Goal: Task Accomplishment & Management: Manage account settings

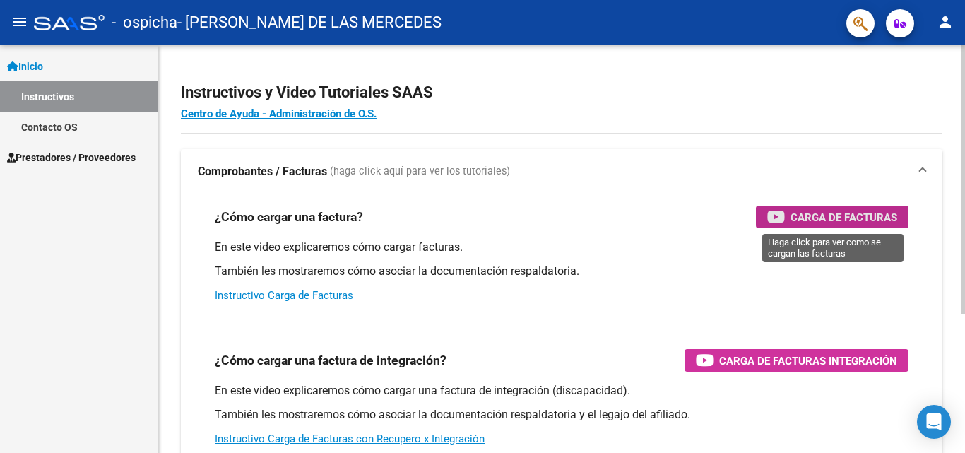
click at [847, 218] on span "Carga de Facturas" at bounding box center [844, 217] width 107 height 18
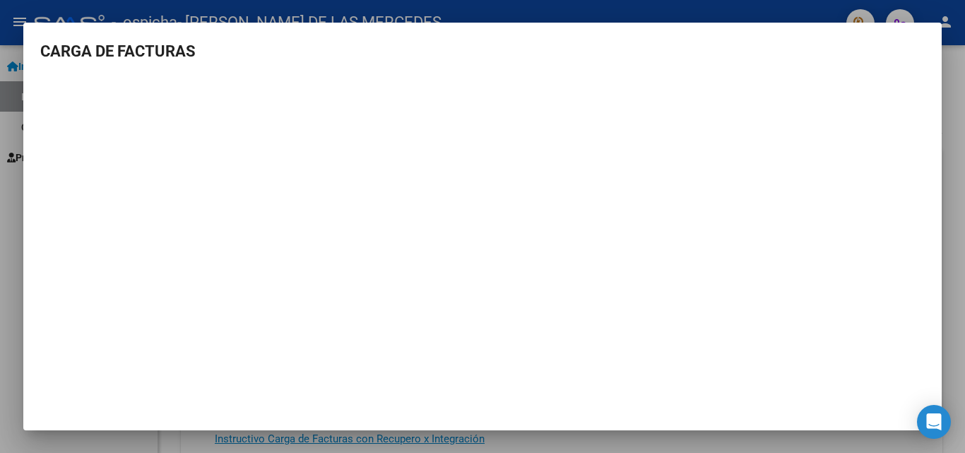
click at [19, 321] on div at bounding box center [482, 226] width 965 height 453
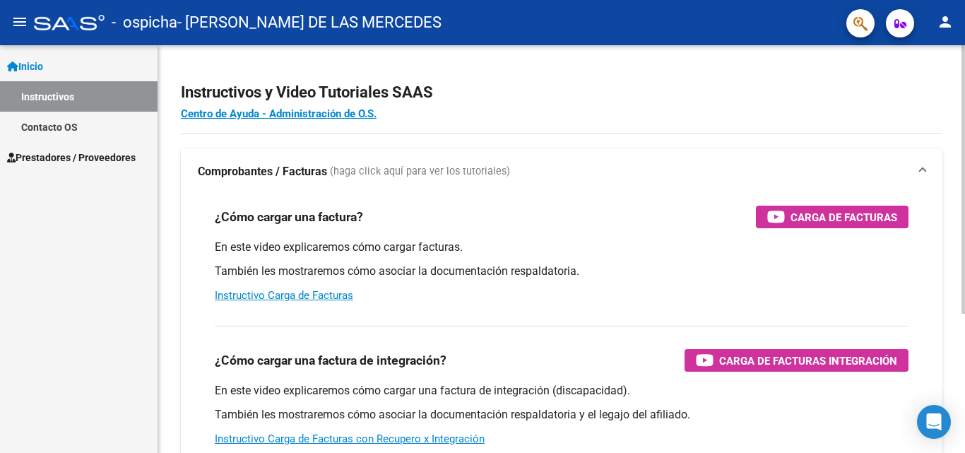
click at [498, 248] on p "En este video explicaremos cómo cargar facturas." at bounding box center [562, 248] width 694 height 16
click at [25, 20] on mat-icon "menu" at bounding box center [19, 21] width 17 height 17
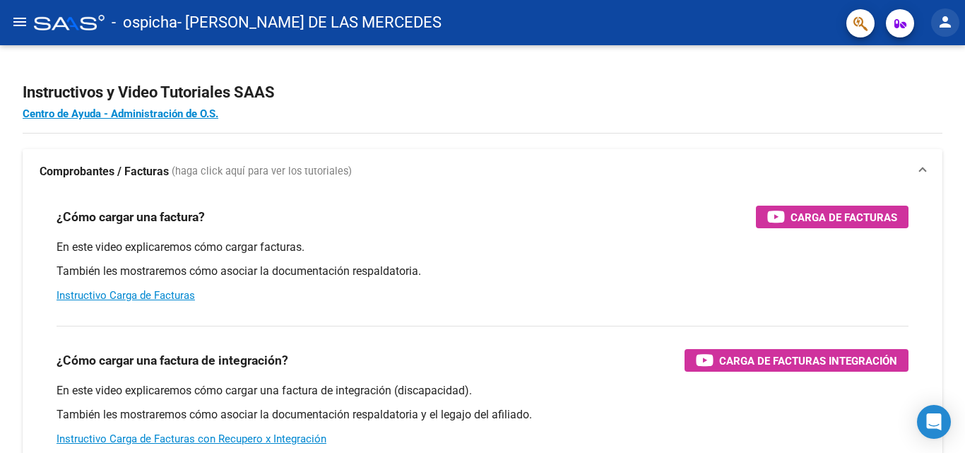
click at [949, 14] on mat-icon "person" at bounding box center [945, 21] width 17 height 17
click at [910, 52] on button "person Mi Perfil" at bounding box center [916, 59] width 86 height 34
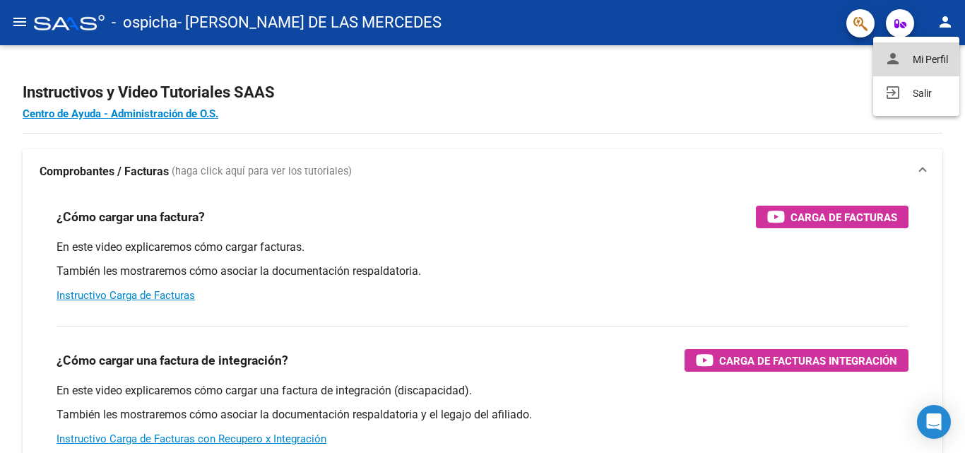
click at [910, 52] on div "Instructivos y Video Tutoriales SAAS Centro de Ayuda - Administración de O.S. C…" at bounding box center [482, 355] width 965 height 620
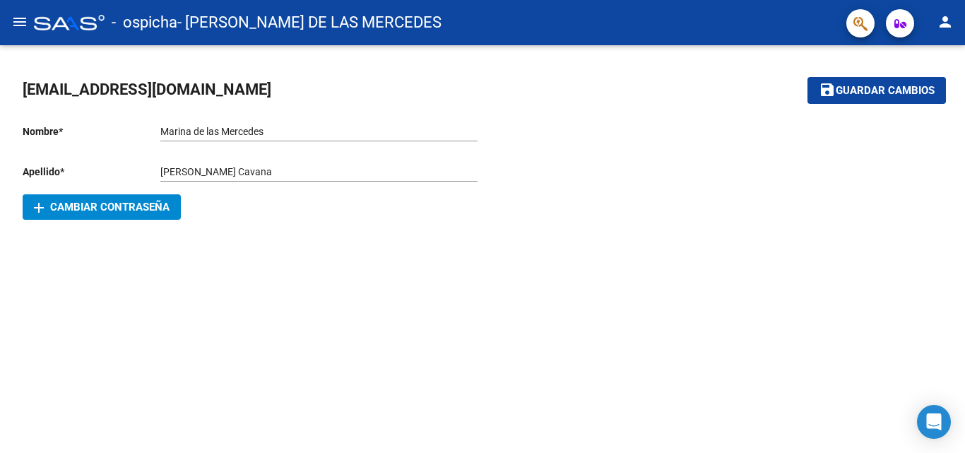
click at [22, 23] on mat-icon "menu" at bounding box center [19, 21] width 17 height 17
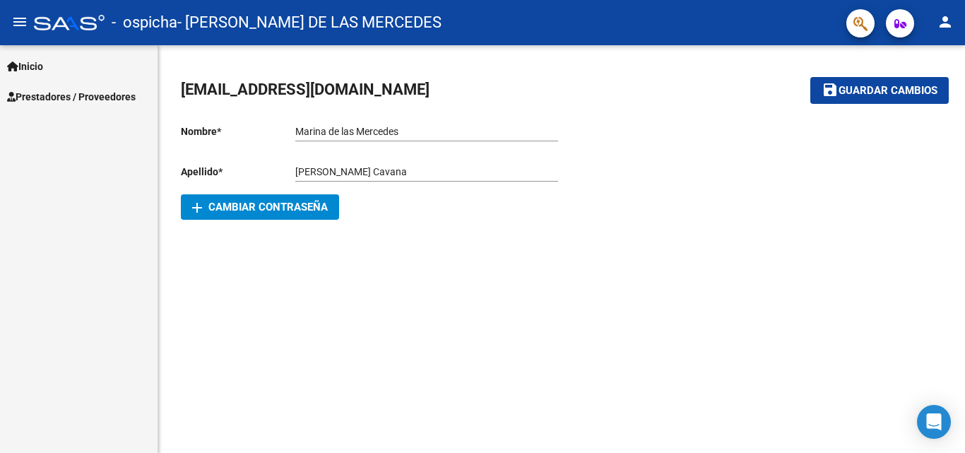
click at [22, 23] on mat-icon "menu" at bounding box center [19, 21] width 17 height 17
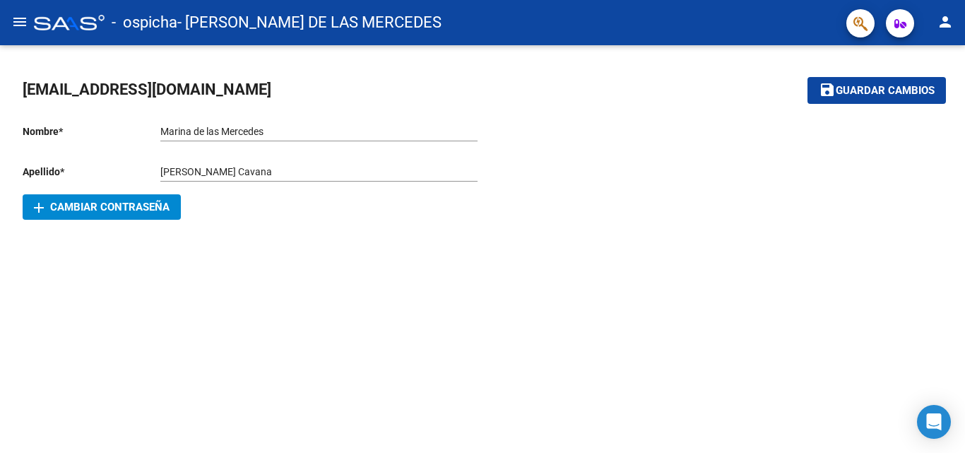
click at [22, 23] on mat-icon "menu" at bounding box center [19, 21] width 17 height 17
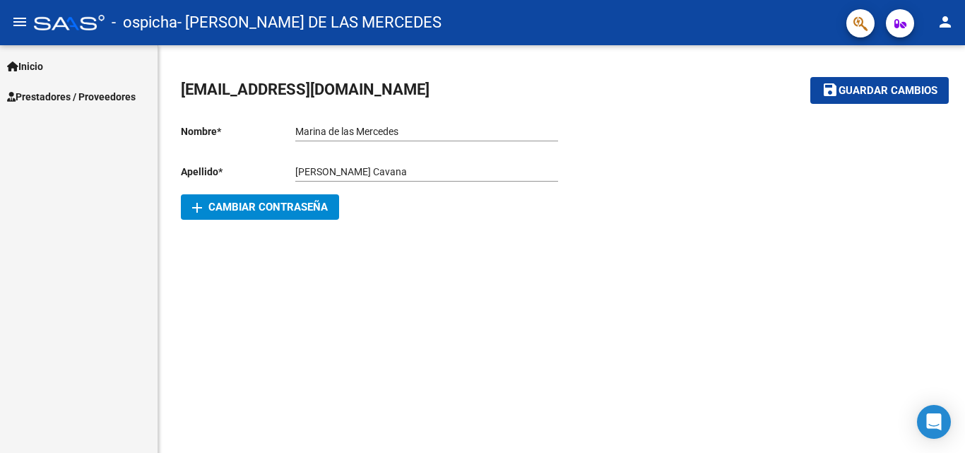
click at [20, 67] on span "Inicio" at bounding box center [25, 67] width 36 height 16
click at [906, 20] on icon "button" at bounding box center [901, 23] width 12 height 11
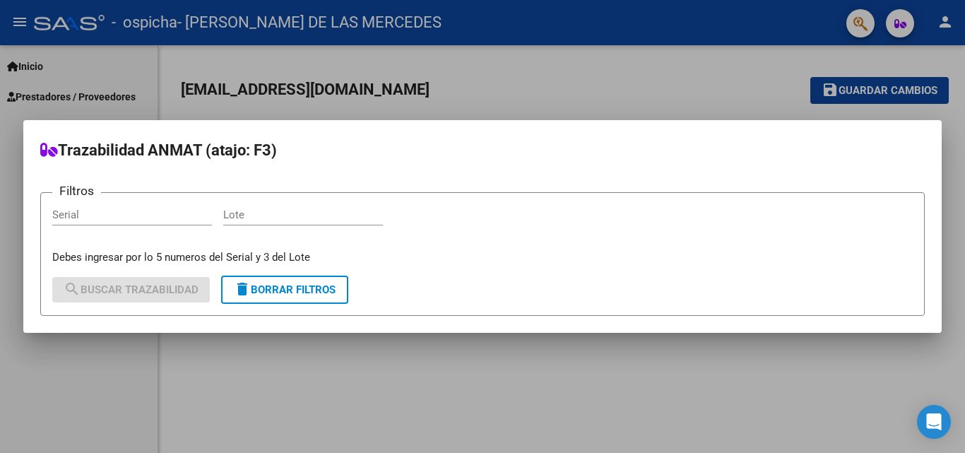
click at [842, 16] on div at bounding box center [482, 226] width 965 height 453
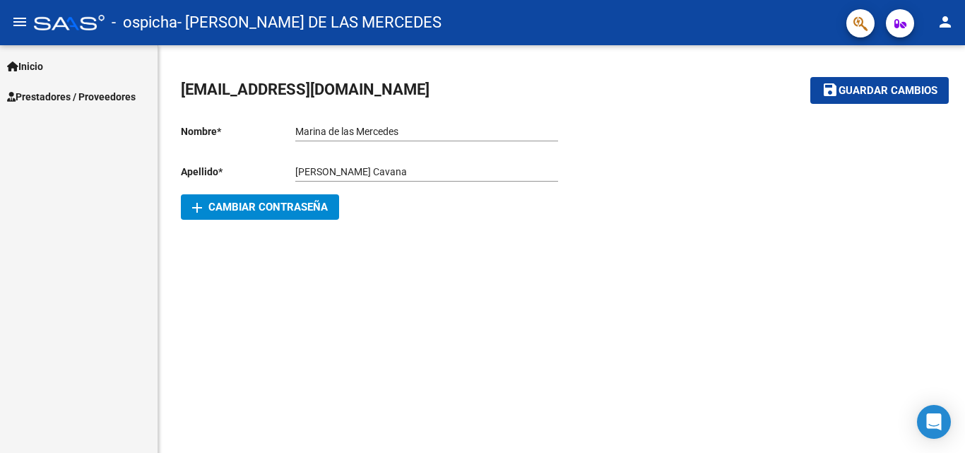
click at [24, 59] on span "Inicio" at bounding box center [25, 67] width 36 height 16
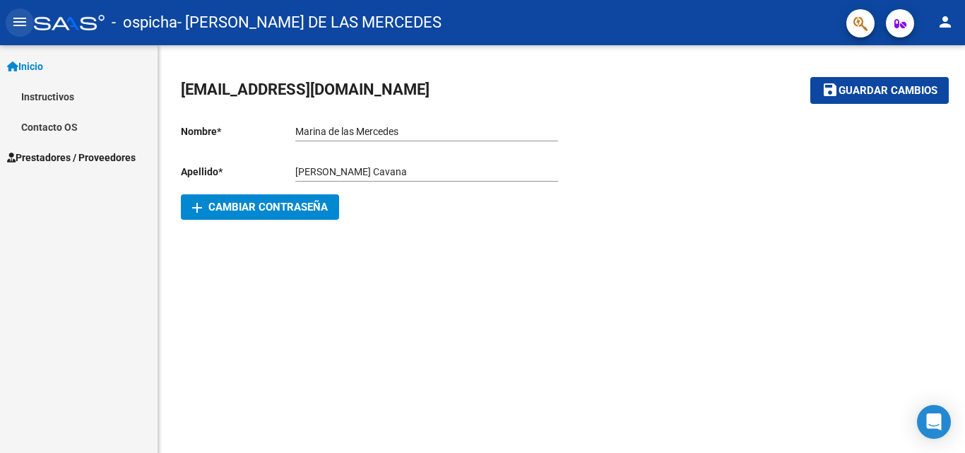
click at [21, 23] on mat-icon "menu" at bounding box center [19, 21] width 17 height 17
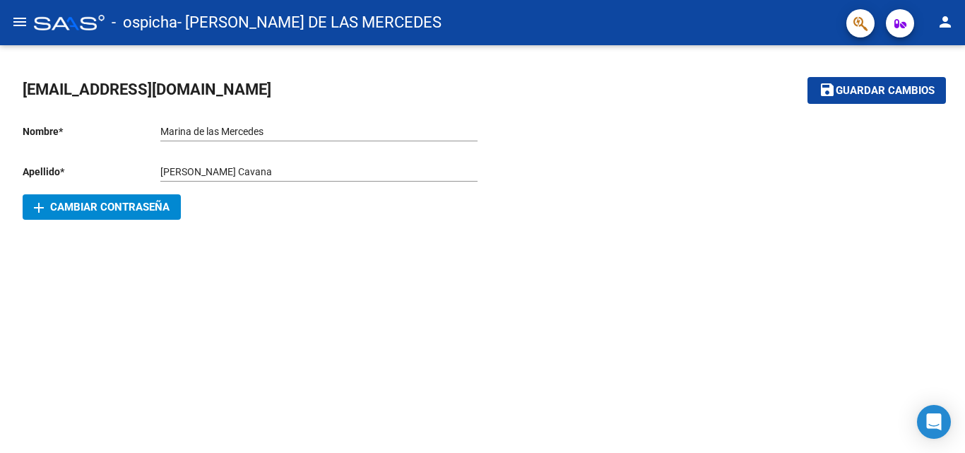
click at [21, 23] on mat-icon "menu" at bounding box center [19, 21] width 17 height 17
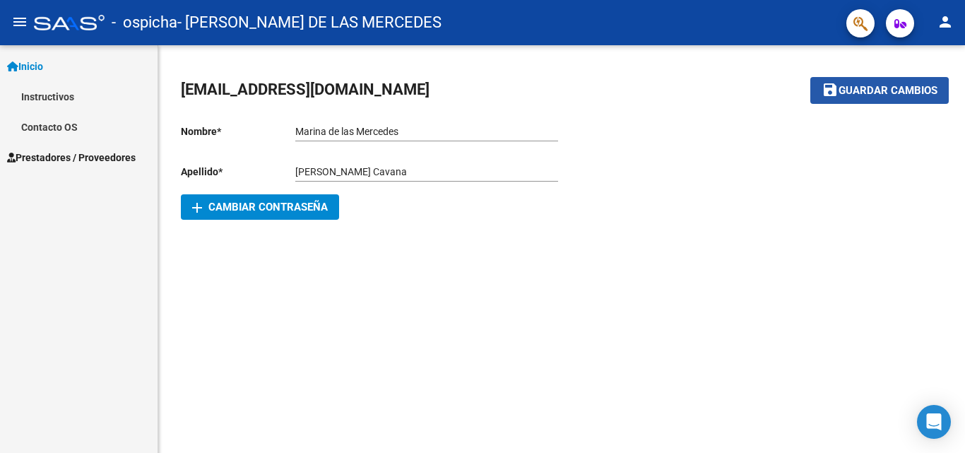
click at [880, 98] on button "save Guardar cambios" at bounding box center [880, 90] width 139 height 26
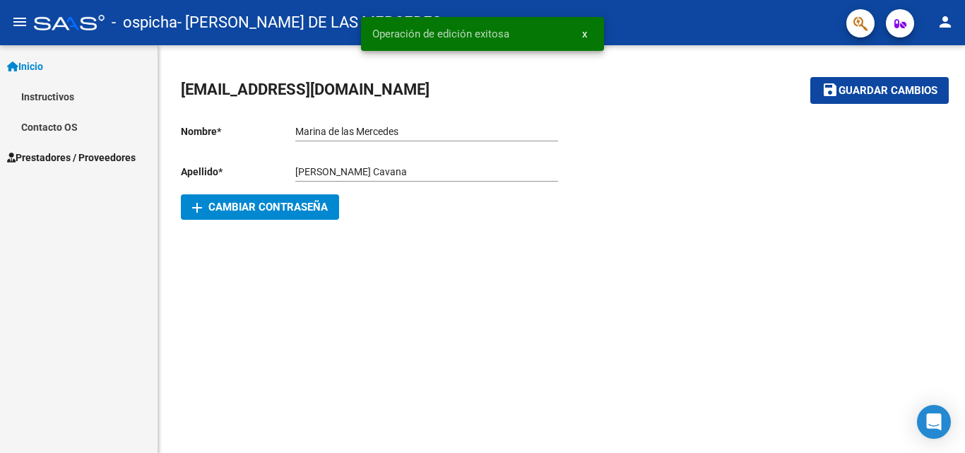
click at [700, 126] on div at bounding box center [752, 166] width 381 height 107
click at [699, 30] on div "- ospicha - [PERSON_NAME] DE LAS MERCEDES" at bounding box center [434, 22] width 801 height 31
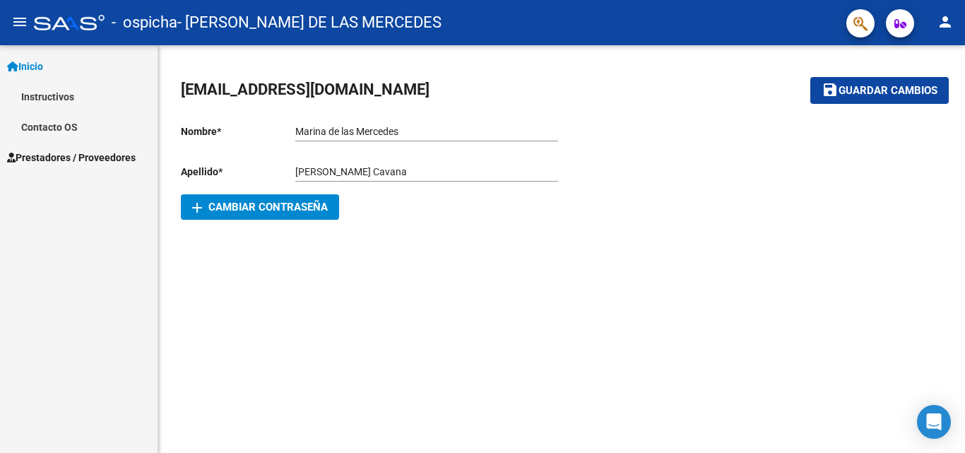
click at [15, 16] on mat-icon "menu" at bounding box center [19, 21] width 17 height 17
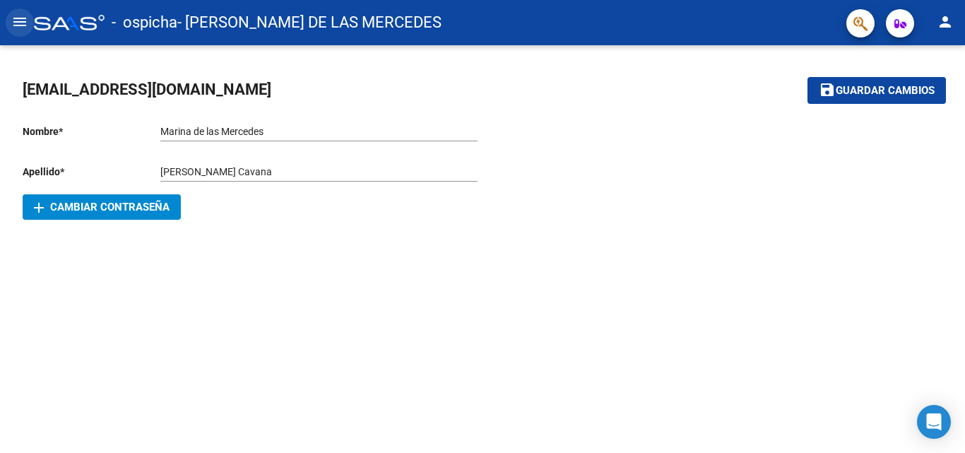
click at [26, 21] on mat-icon "menu" at bounding box center [19, 21] width 17 height 17
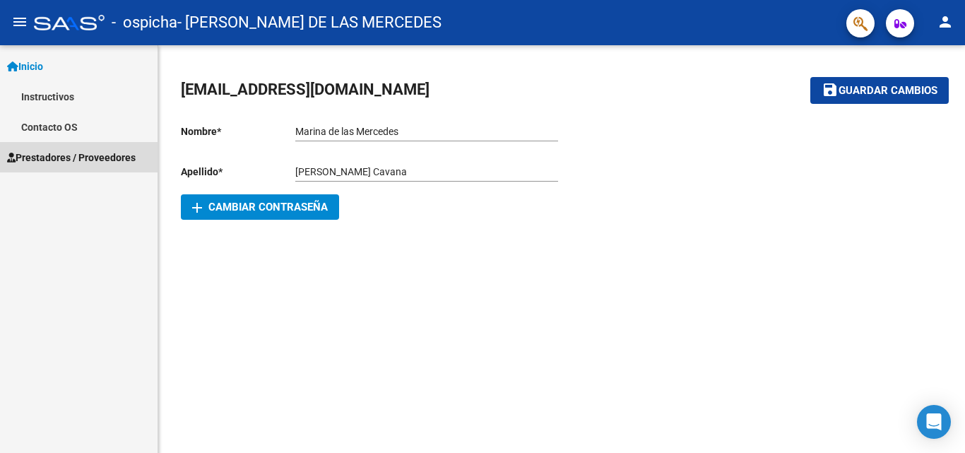
click at [41, 158] on span "Prestadores / Proveedores" at bounding box center [71, 158] width 129 height 16
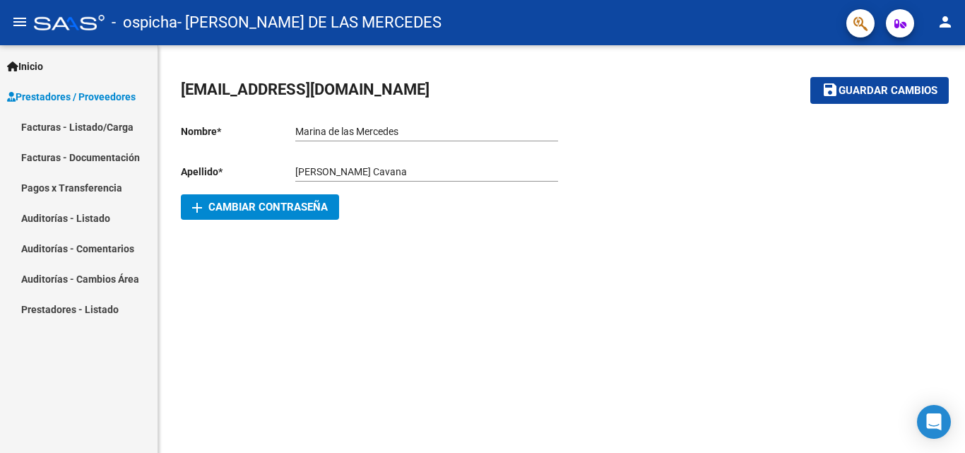
click at [59, 155] on link "Facturas - Documentación" at bounding box center [79, 157] width 158 height 30
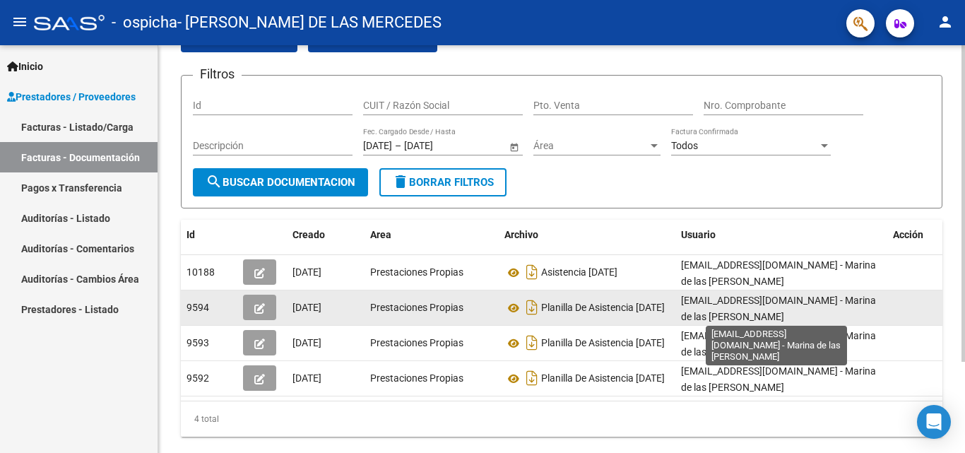
scroll to position [117, 0]
